Goal: Check status: Check status

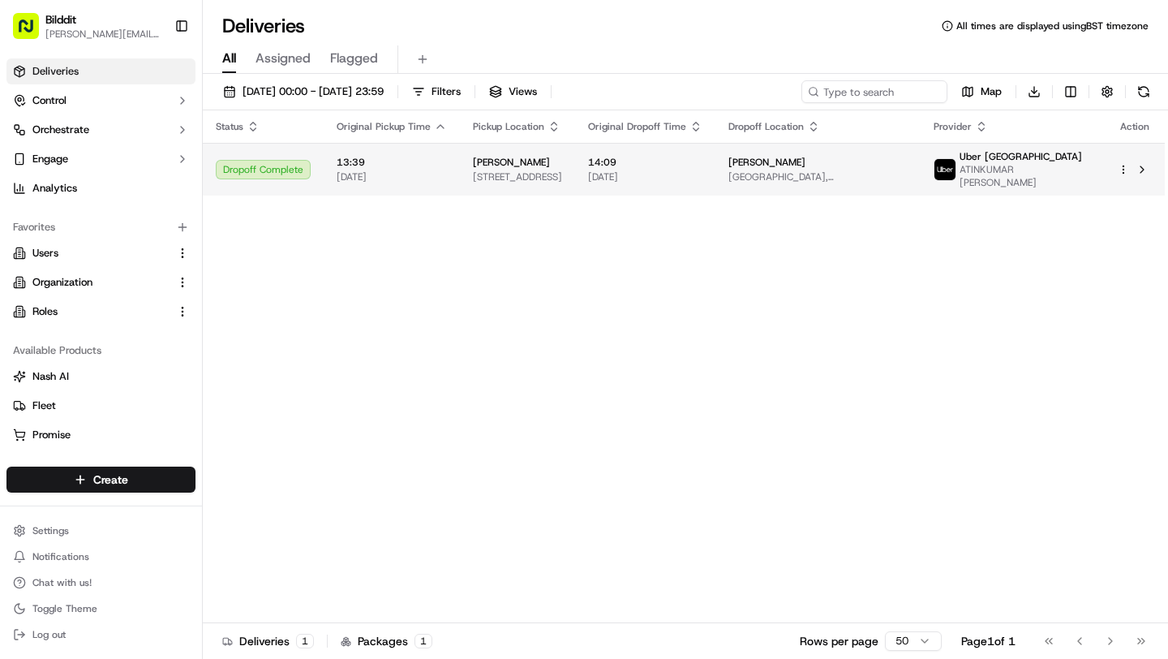
click at [452, 165] on td "13:39 [DATE]" at bounding box center [392, 169] width 136 height 53
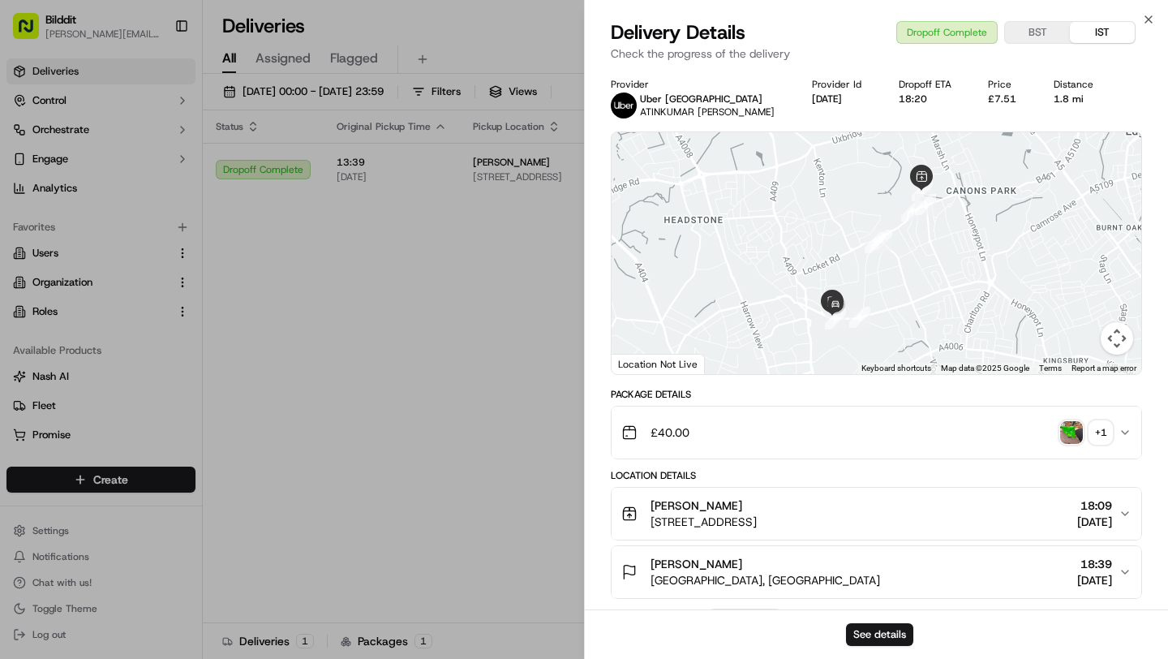
click at [656, 110] on span "ATINKUMAR [PERSON_NAME]" at bounding box center [707, 111] width 135 height 13
click at [611, 109] on img at bounding box center [624, 105] width 26 height 26
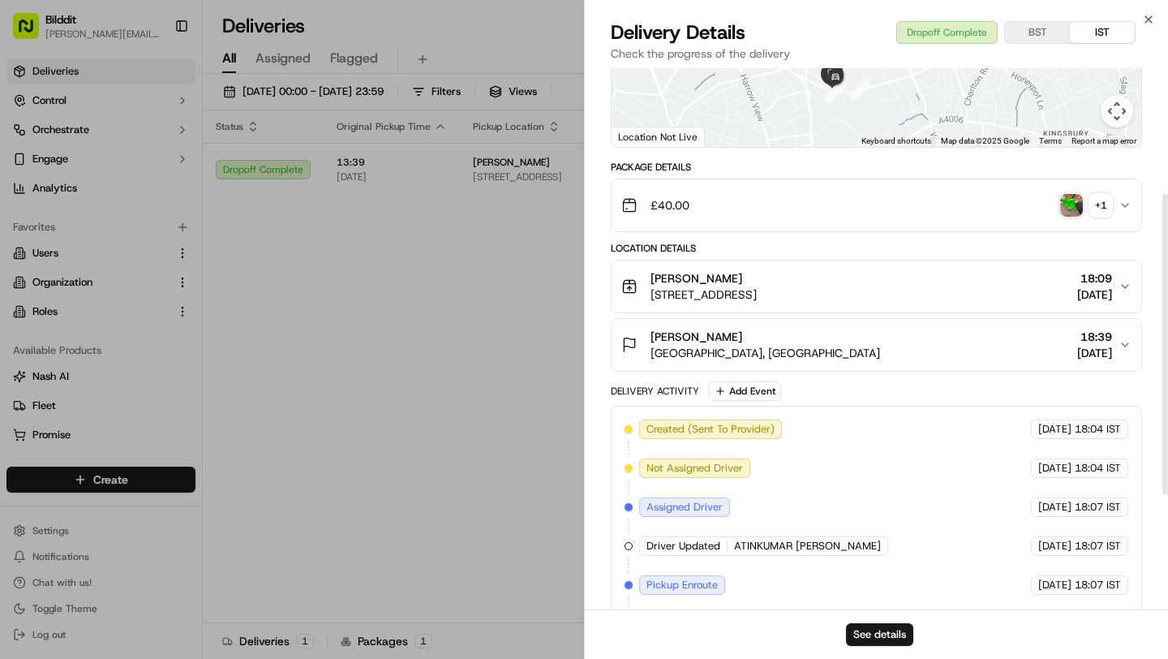
scroll to position [226, 0]
click at [1119, 210] on icon "button" at bounding box center [1125, 206] width 13 height 13
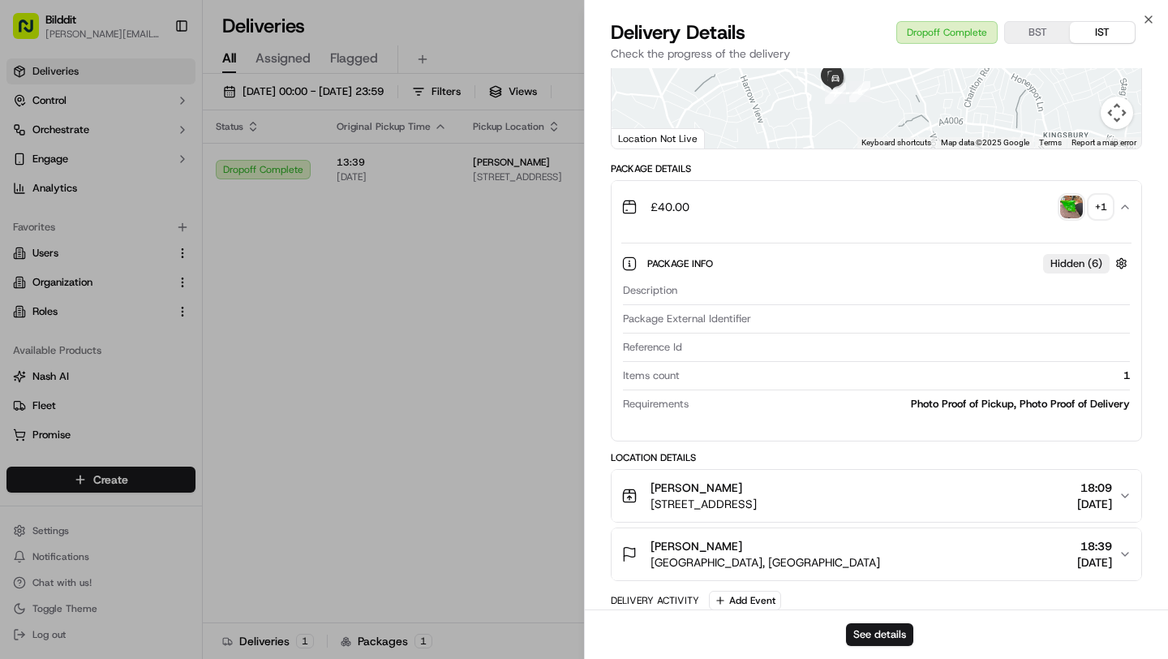
click at [1094, 259] on span "Hidden ( 6 )" at bounding box center [1077, 263] width 52 height 15
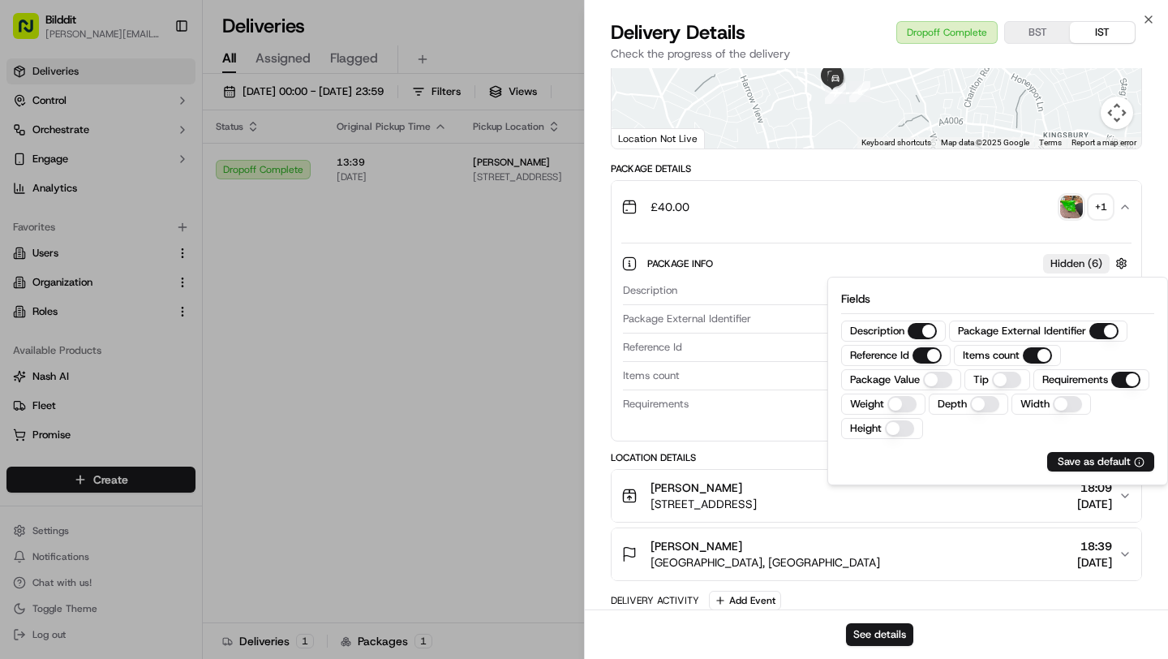
click at [1094, 259] on span "Hidden ( 6 )" at bounding box center [1077, 263] width 52 height 15
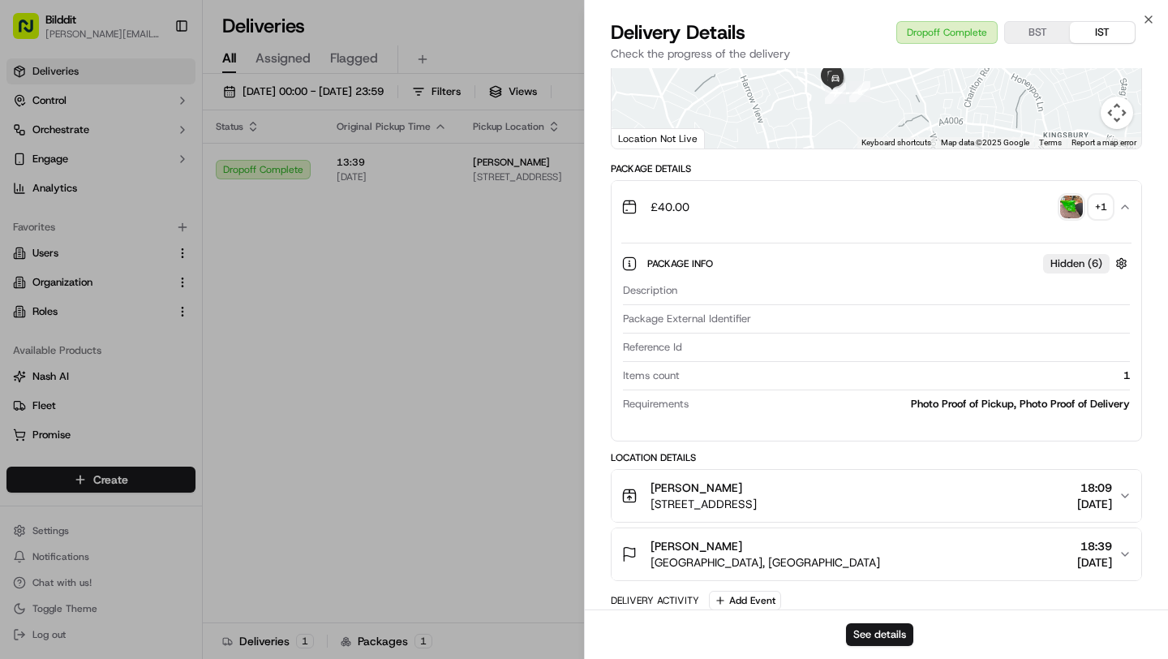
click at [1119, 210] on icon "button" at bounding box center [1125, 206] width 13 height 13
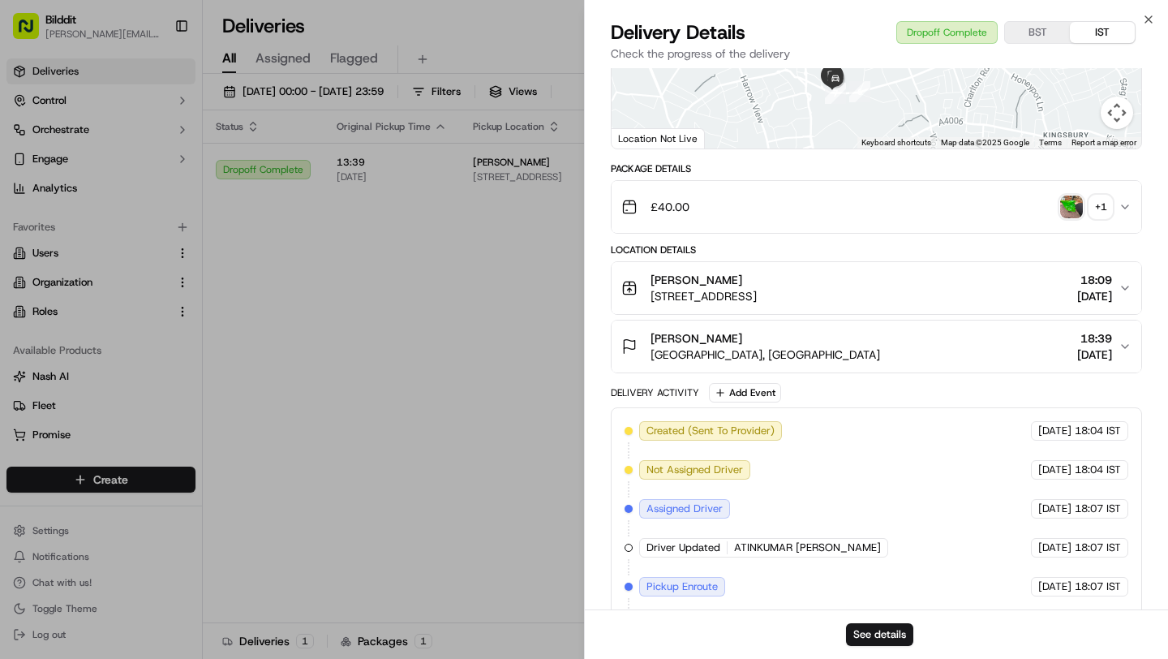
click at [1075, 205] on img "button" at bounding box center [1071, 207] width 23 height 23
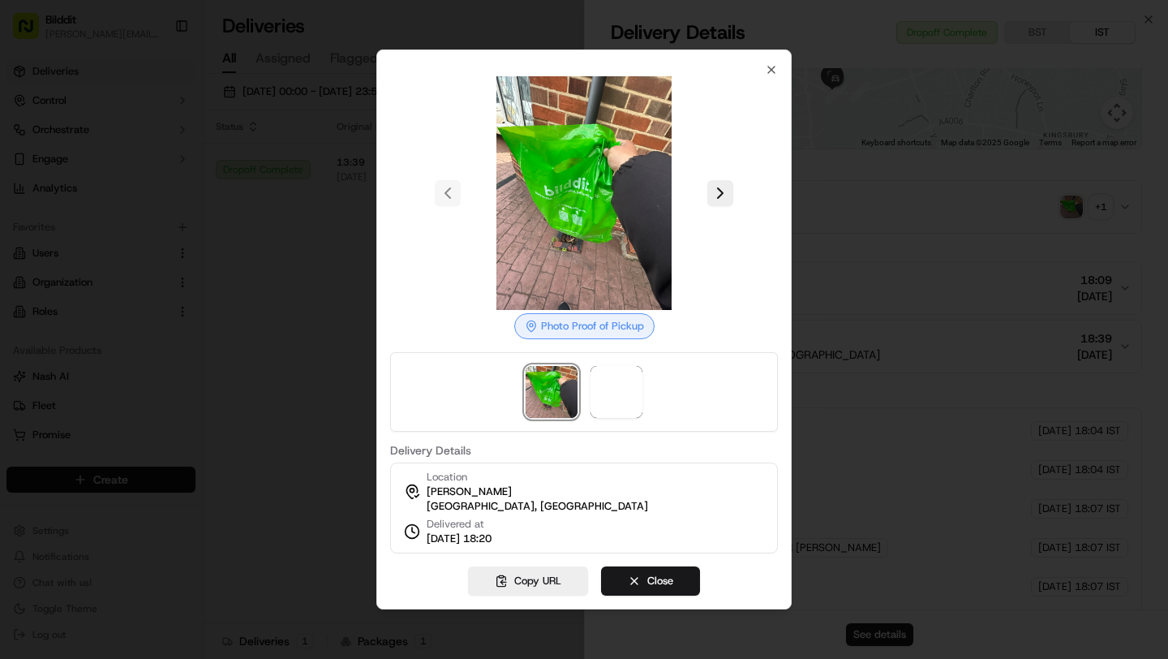
click at [858, 250] on div at bounding box center [584, 329] width 1168 height 659
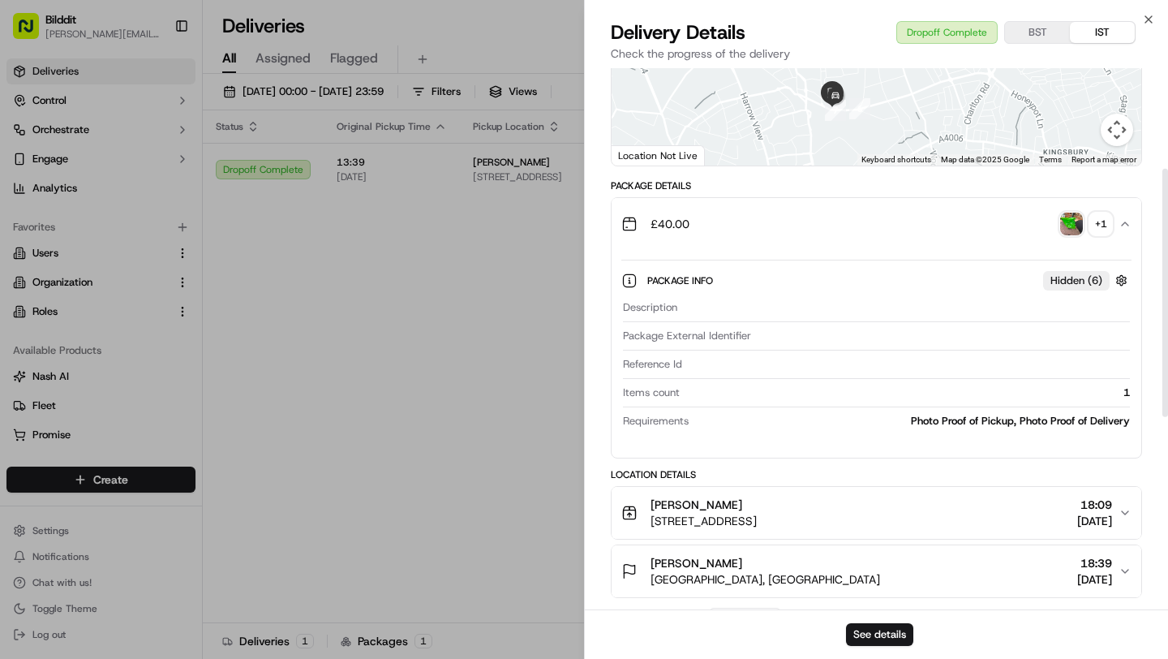
scroll to position [219, 0]
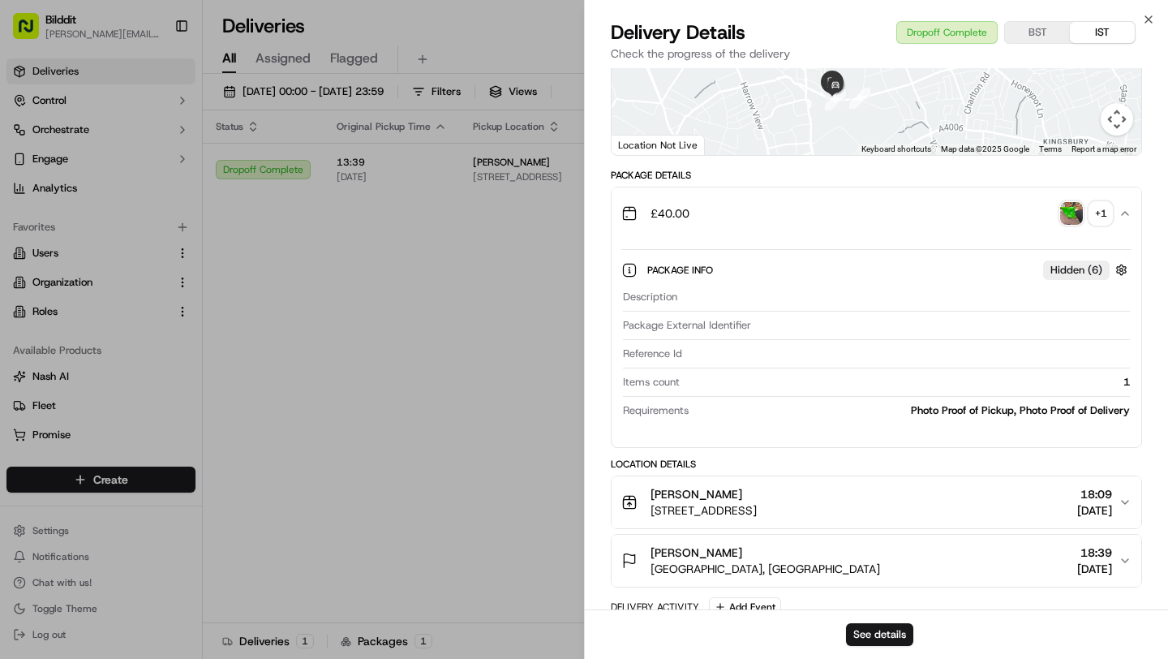
click at [924, 408] on div "Photo Proof of Pickup, Photo Proof of Delivery" at bounding box center [912, 410] width 435 height 15
click at [906, 277] on div "Package Info Hidden ( 6 )" at bounding box center [889, 270] width 484 height 20
click at [679, 270] on span "Package Info" at bounding box center [681, 270] width 69 height 13
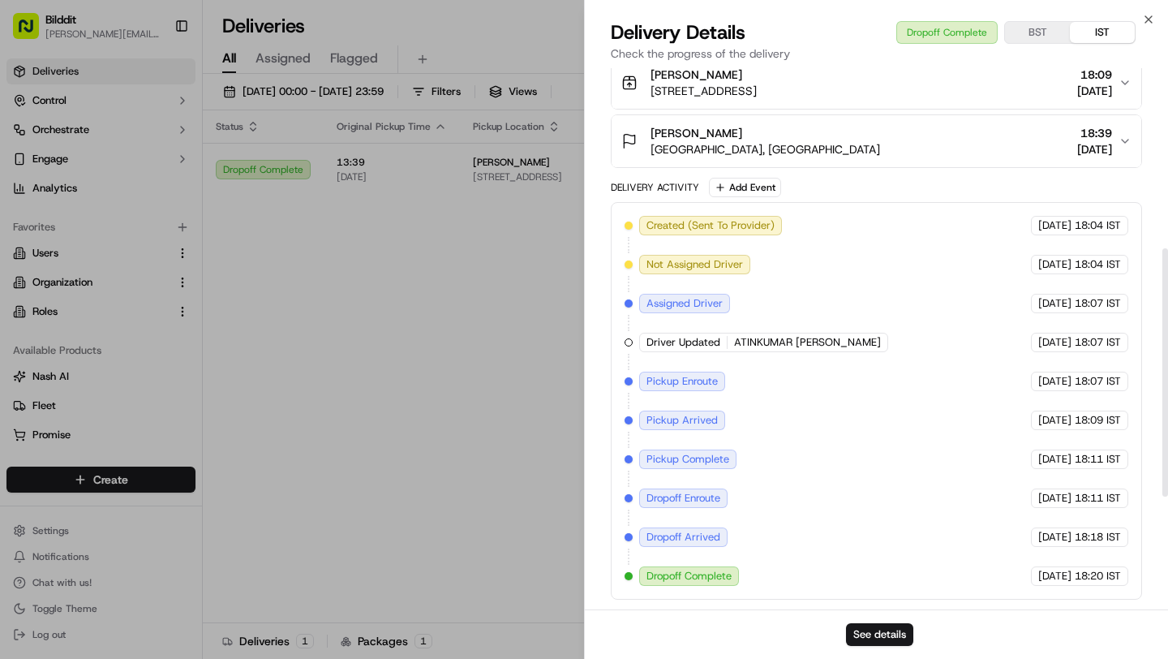
scroll to position [0, 0]
